Goal: Book appointment/travel/reservation

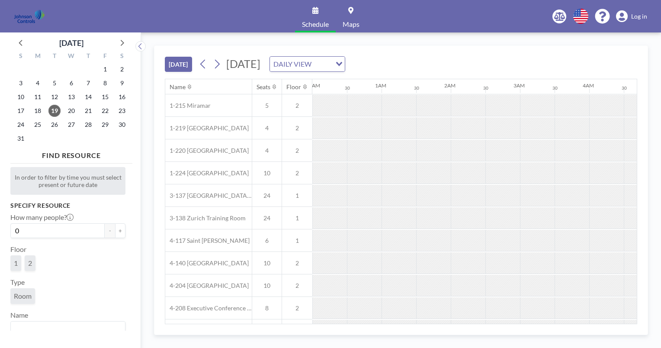
scroll to position [0, 1341]
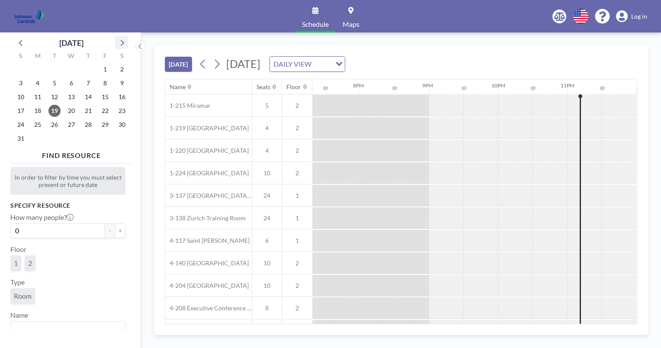
click at [123, 42] on icon at bounding box center [121, 42] width 11 height 11
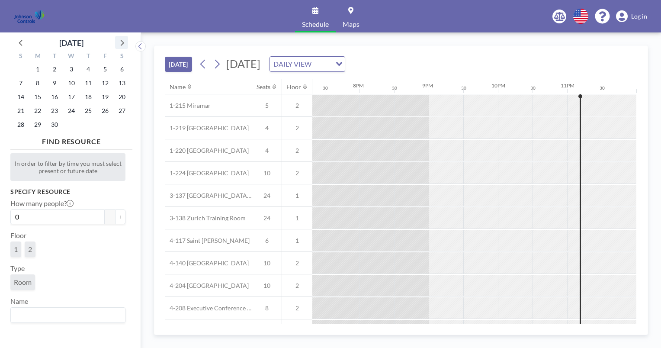
click at [123, 42] on icon at bounding box center [121, 42] width 11 height 11
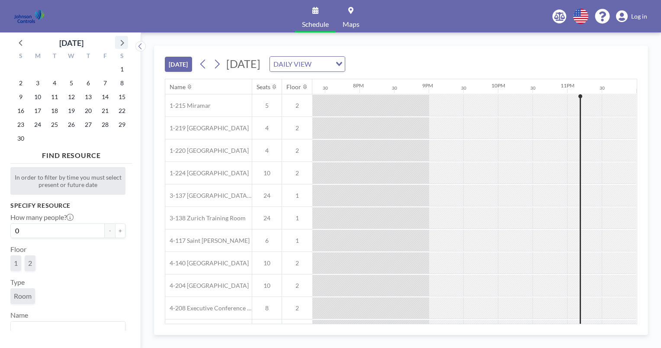
click at [123, 42] on icon at bounding box center [121, 42] width 11 height 11
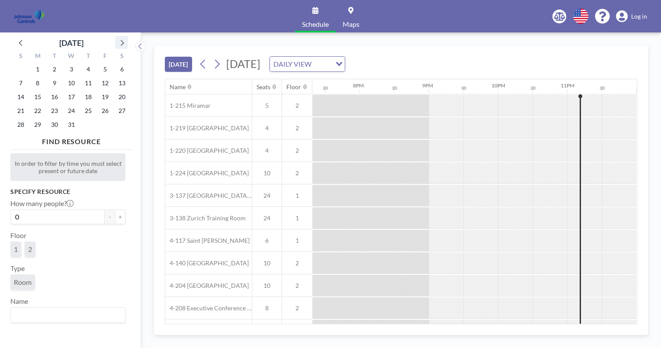
click at [123, 42] on icon at bounding box center [121, 42] width 11 height 11
click at [39, 83] on span "5" at bounding box center [38, 83] width 12 height 12
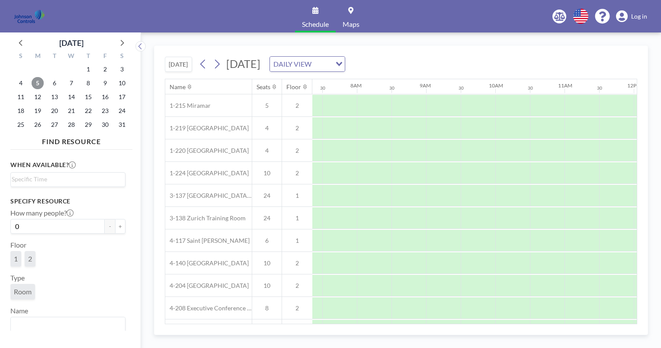
scroll to position [0, 519]
click at [38, 97] on span "12" at bounding box center [38, 97] width 12 height 12
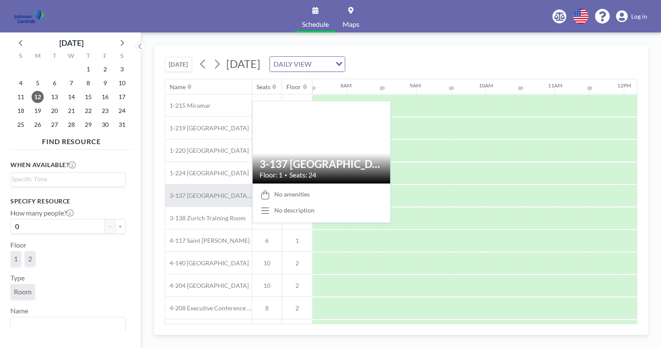
click at [199, 195] on span "3-137 [GEOGRAPHIC_DATA] Training Room" at bounding box center [208, 196] width 87 height 8
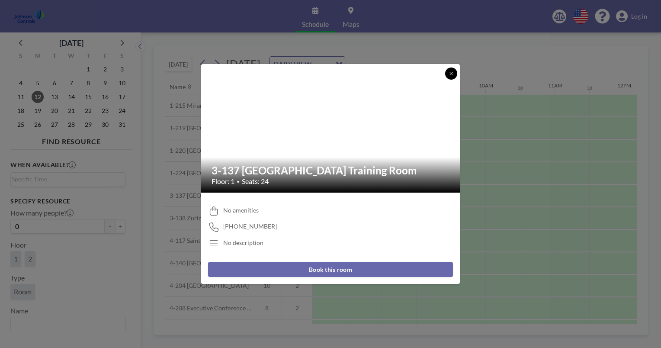
click at [450, 74] on icon at bounding box center [451, 73] width 5 height 5
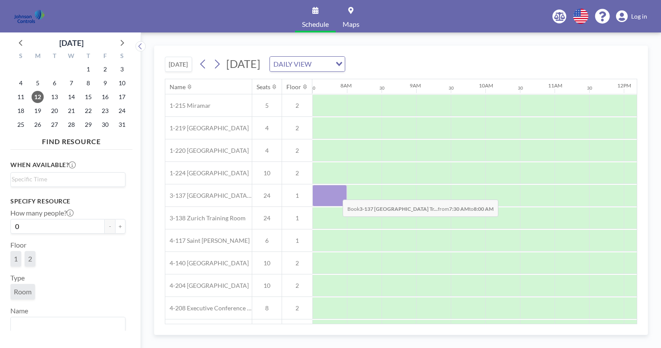
click at [336, 193] on div at bounding box center [329, 196] width 35 height 22
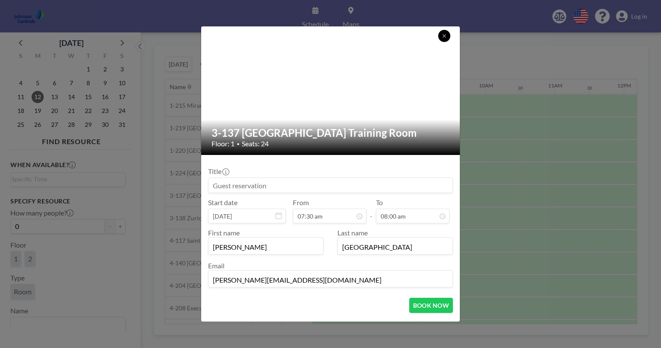
click at [446, 39] on button at bounding box center [444, 36] width 12 height 12
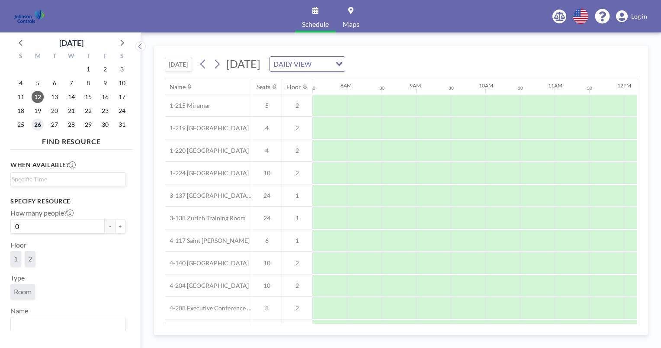
click at [39, 126] on span "26" at bounding box center [38, 125] width 12 height 12
click at [36, 111] on span "19" at bounding box center [38, 111] width 12 height 12
